Goal: Transaction & Acquisition: Purchase product/service

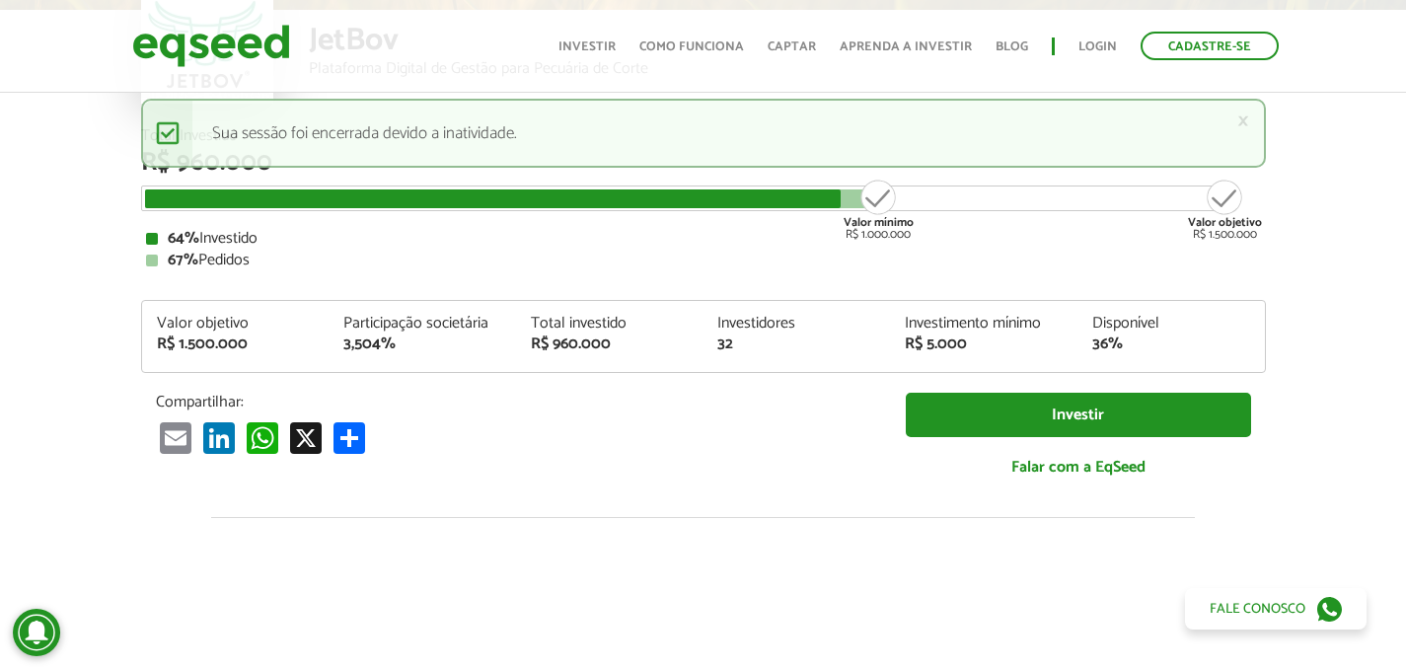
scroll to position [203, 0]
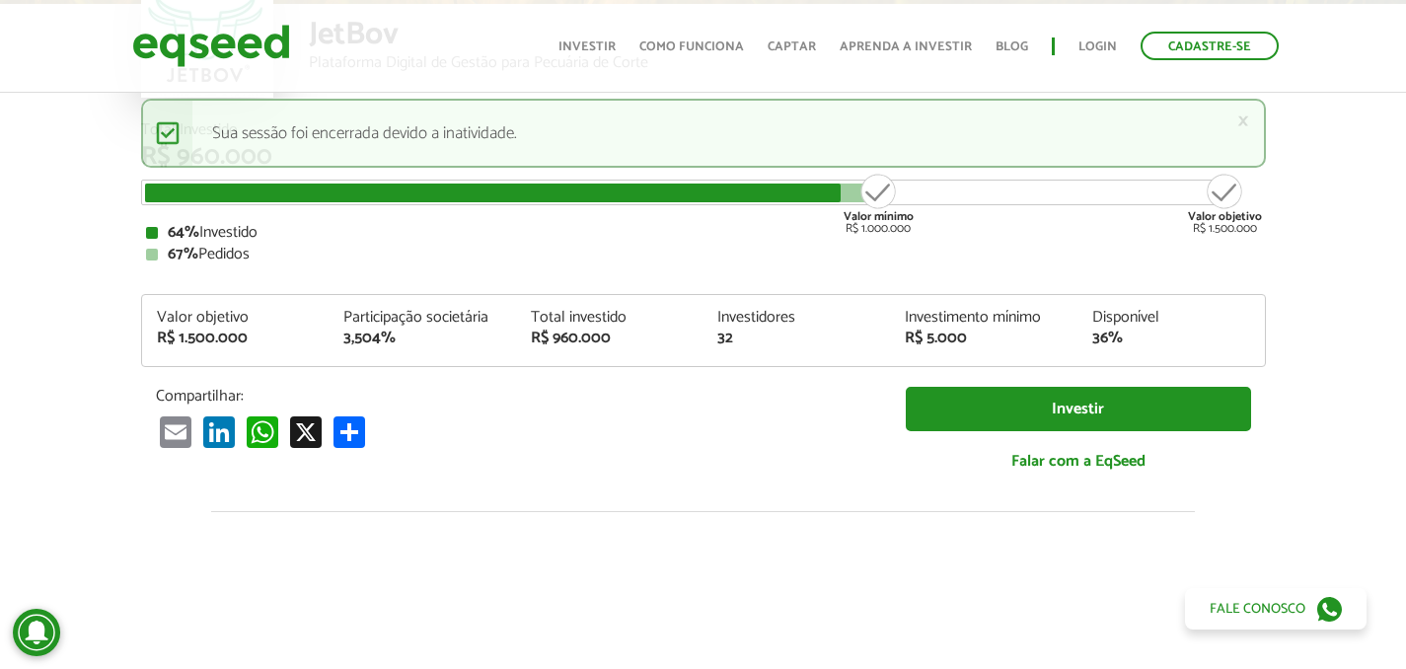
click at [249, 254] on div "67% Pedidos" at bounding box center [703, 255] width 1115 height 16
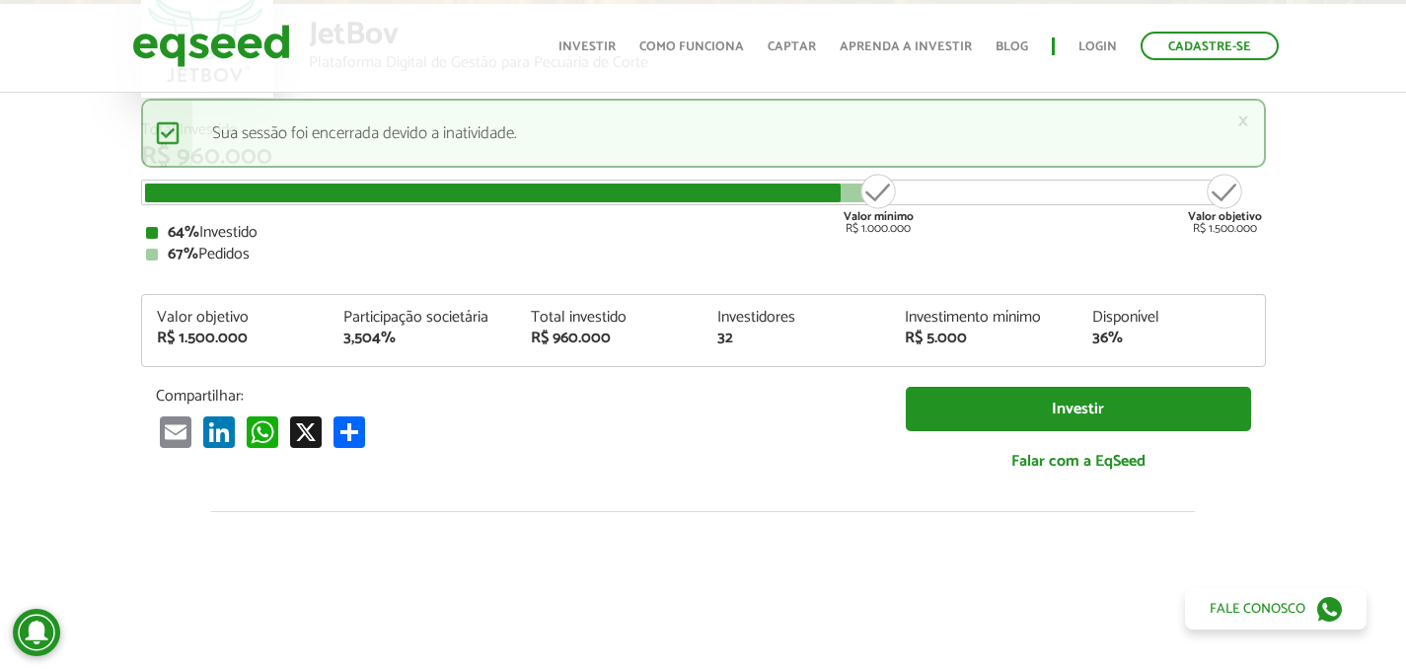
click at [249, 254] on div "67% Pedidos" at bounding box center [703, 255] width 1115 height 16
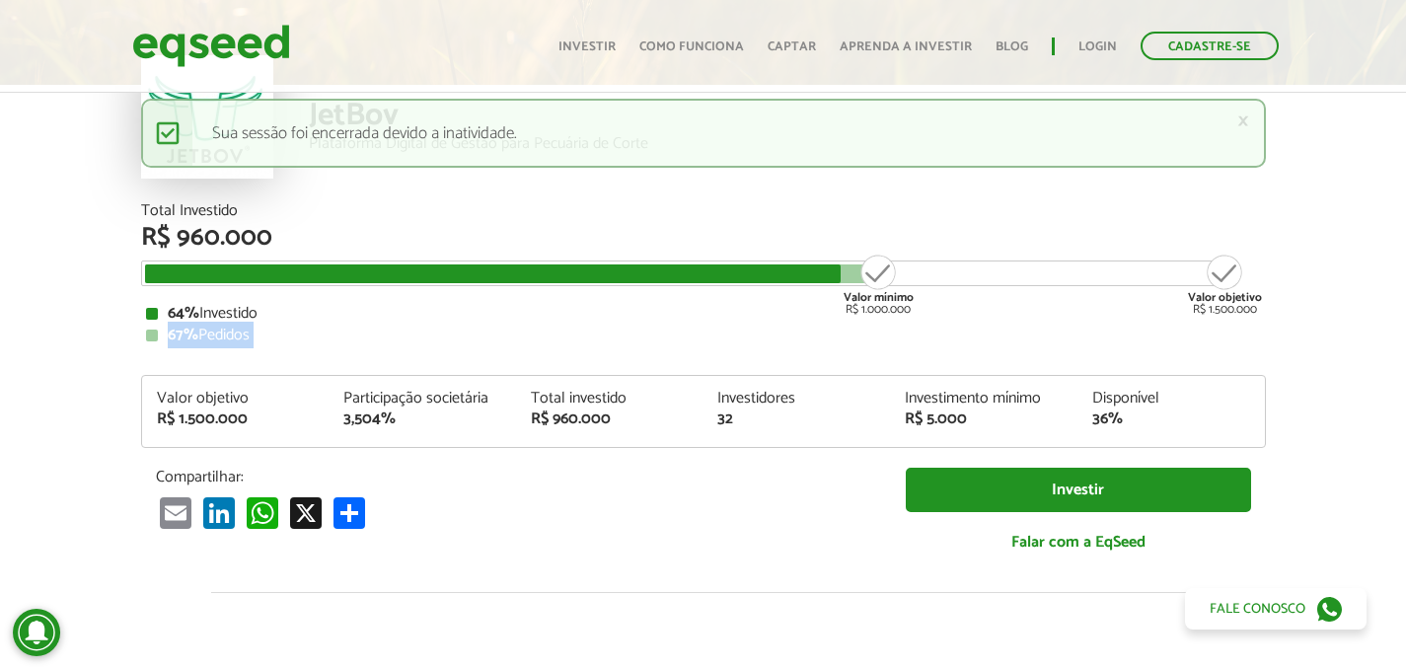
scroll to position [0, 0]
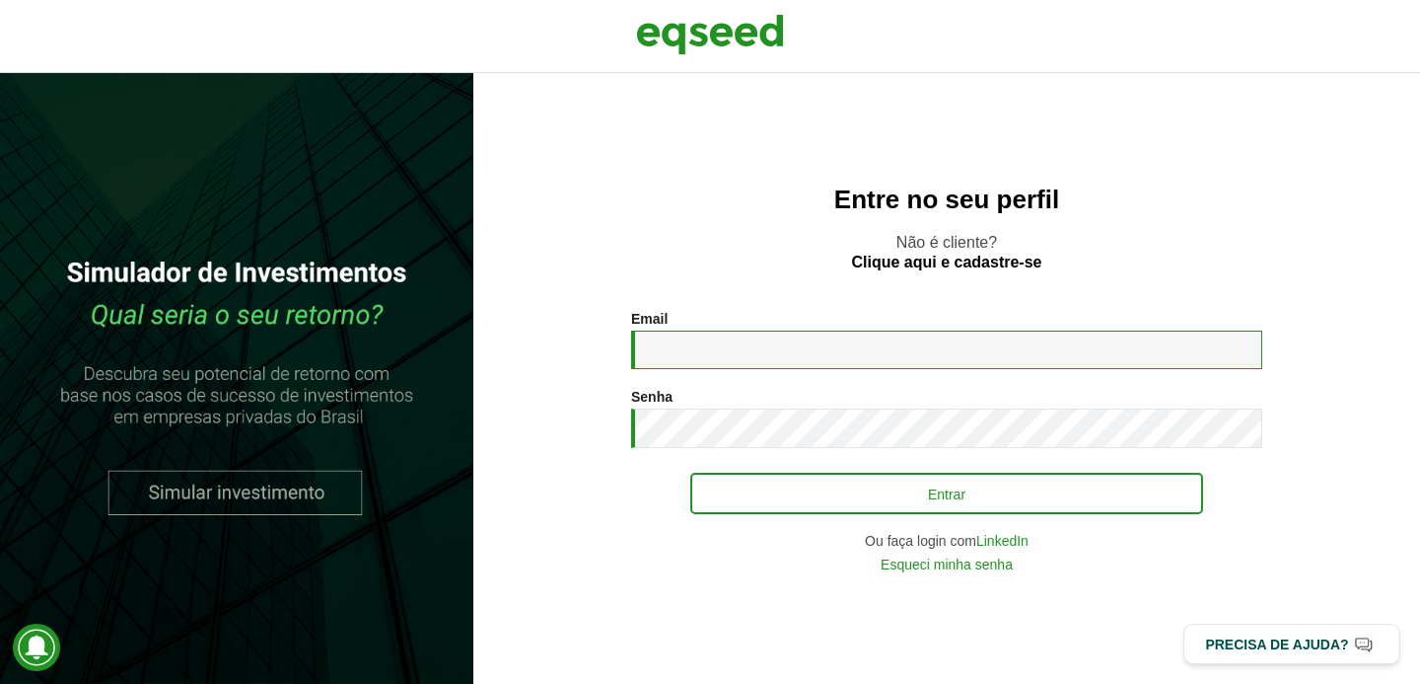
type input "**********"
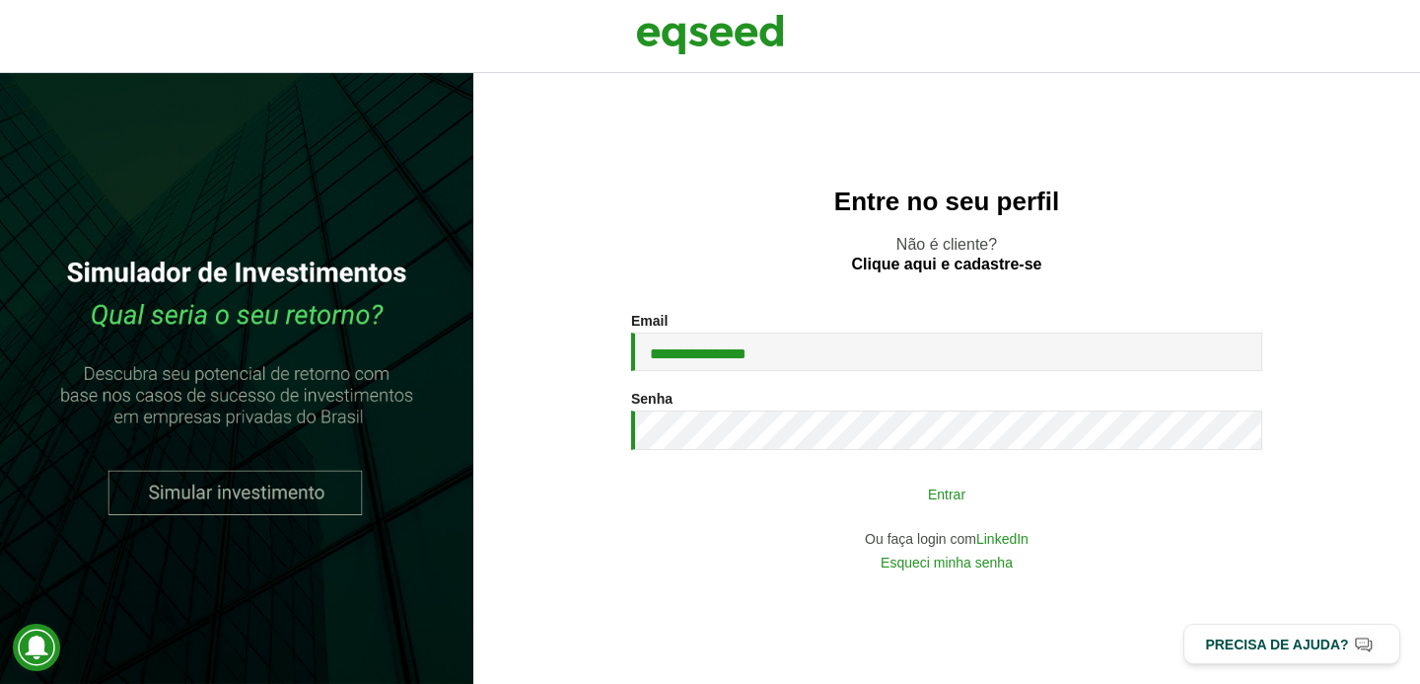
click at [817, 482] on button "Entrar" at bounding box center [946, 492] width 513 height 37
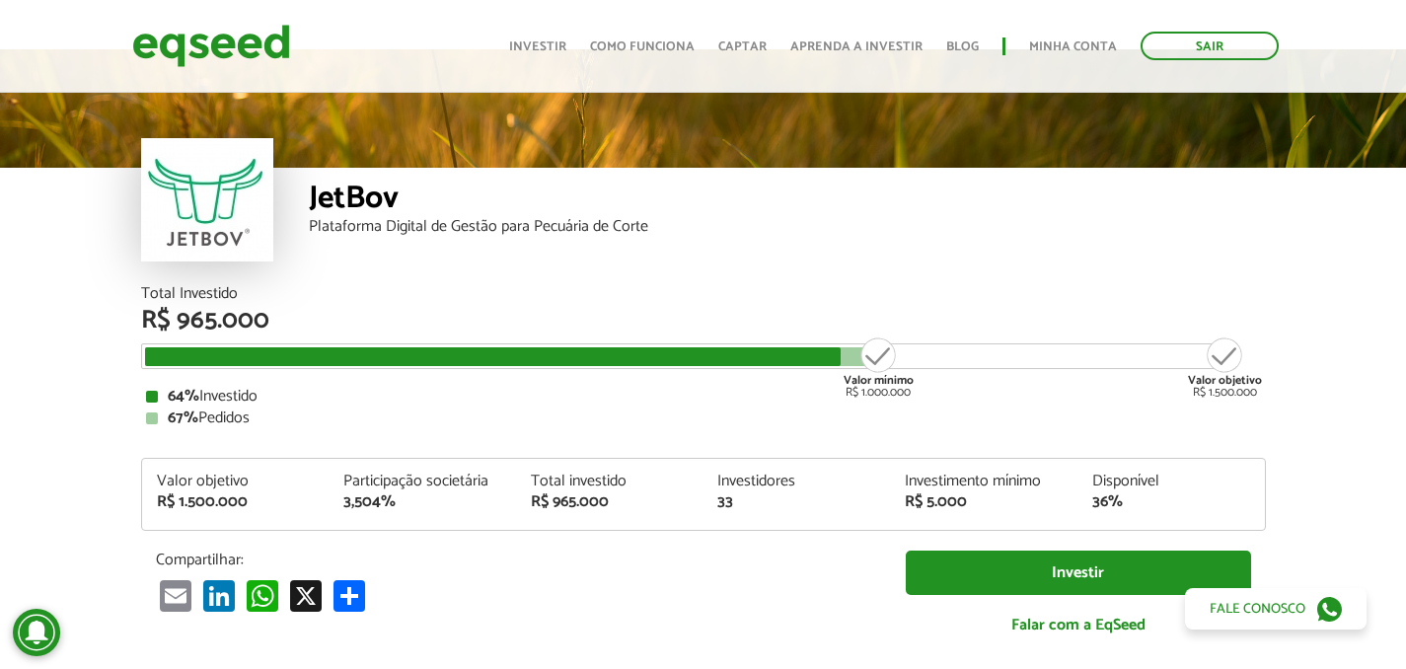
scroll to position [37, 0]
